Goal: Find specific page/section: Find specific page/section

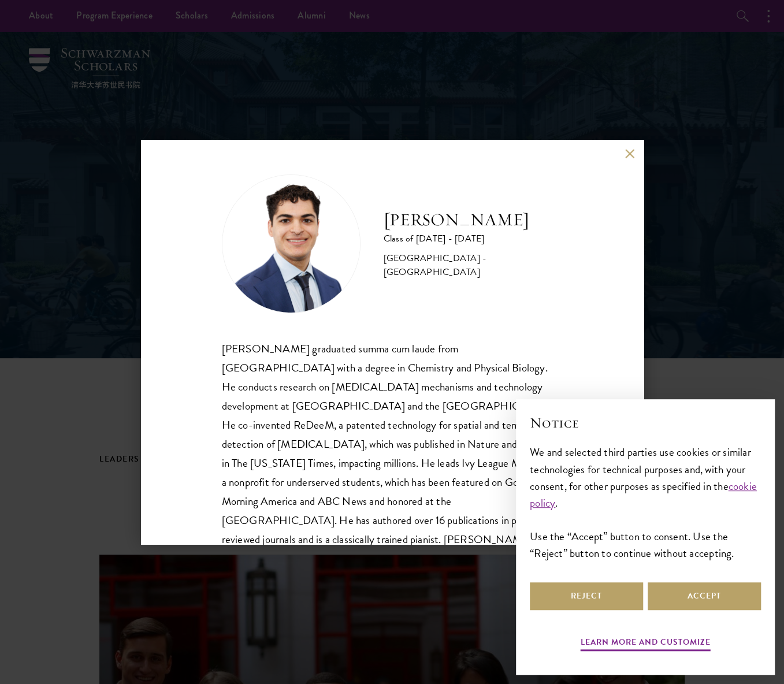
click at [754, 98] on div "Alessandro Hammond Class of 2025 - 2026 United States of America - Harvard Univ…" at bounding box center [392, 342] width 784 height 684
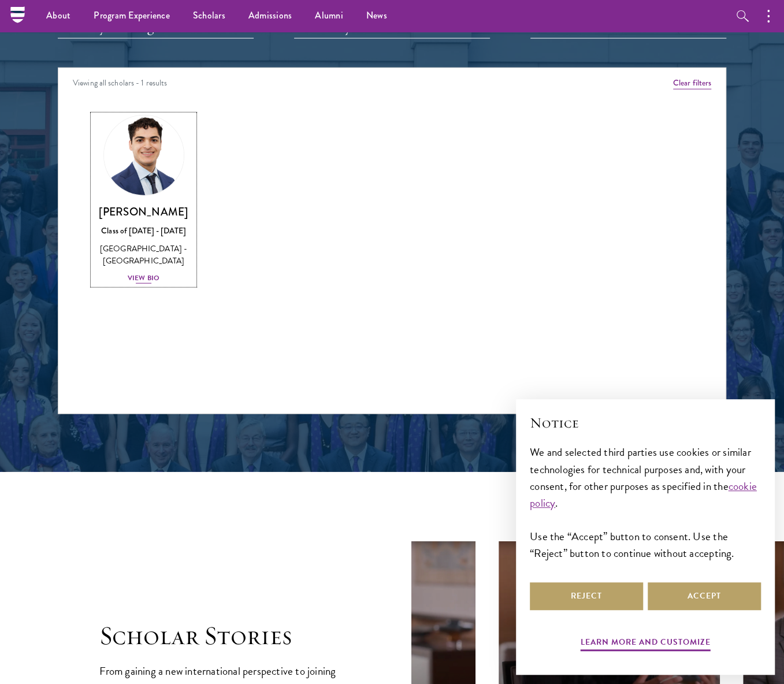
click at [136, 173] on img at bounding box center [144, 156] width 88 height 88
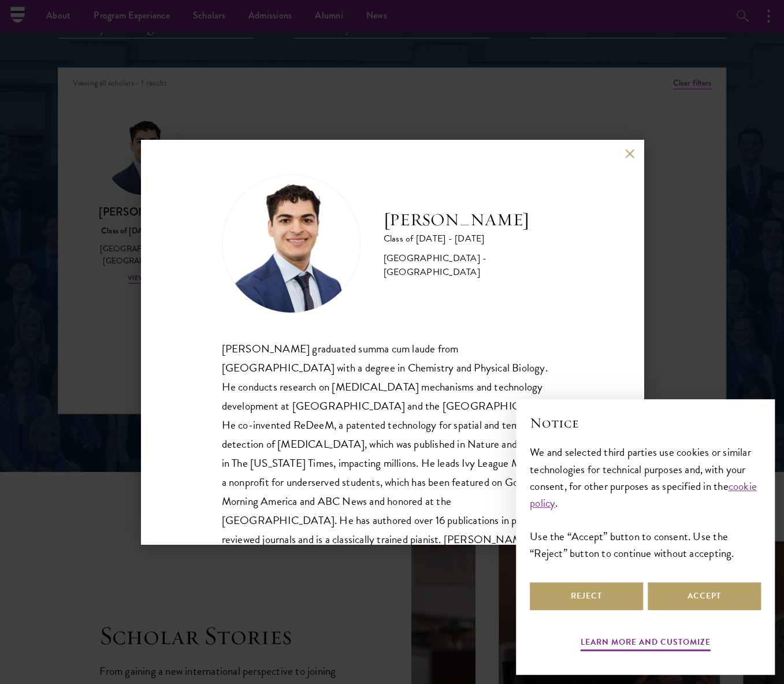
scroll to position [39, 0]
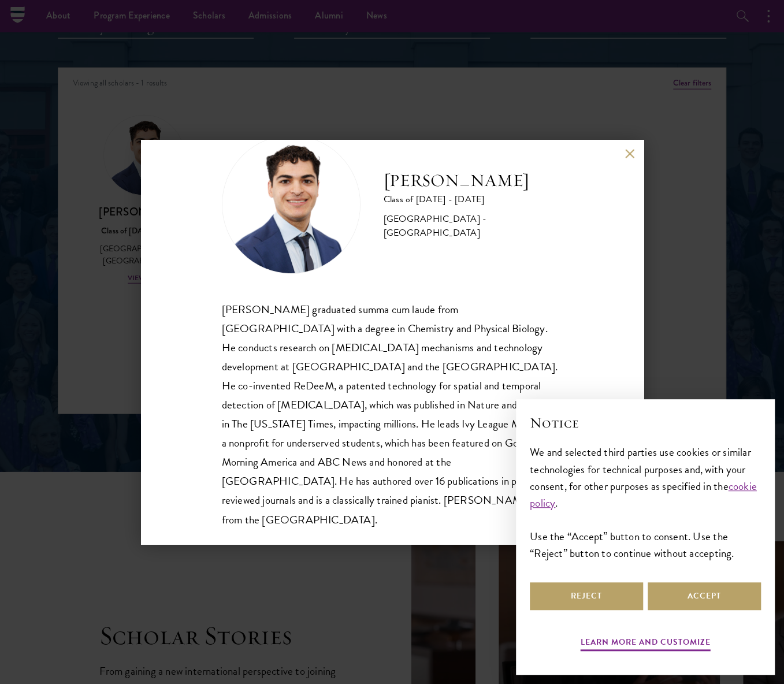
click at [741, 413] on h2 "Notice" at bounding box center [645, 423] width 231 height 20
